Goal: Information Seeking & Learning: Check status

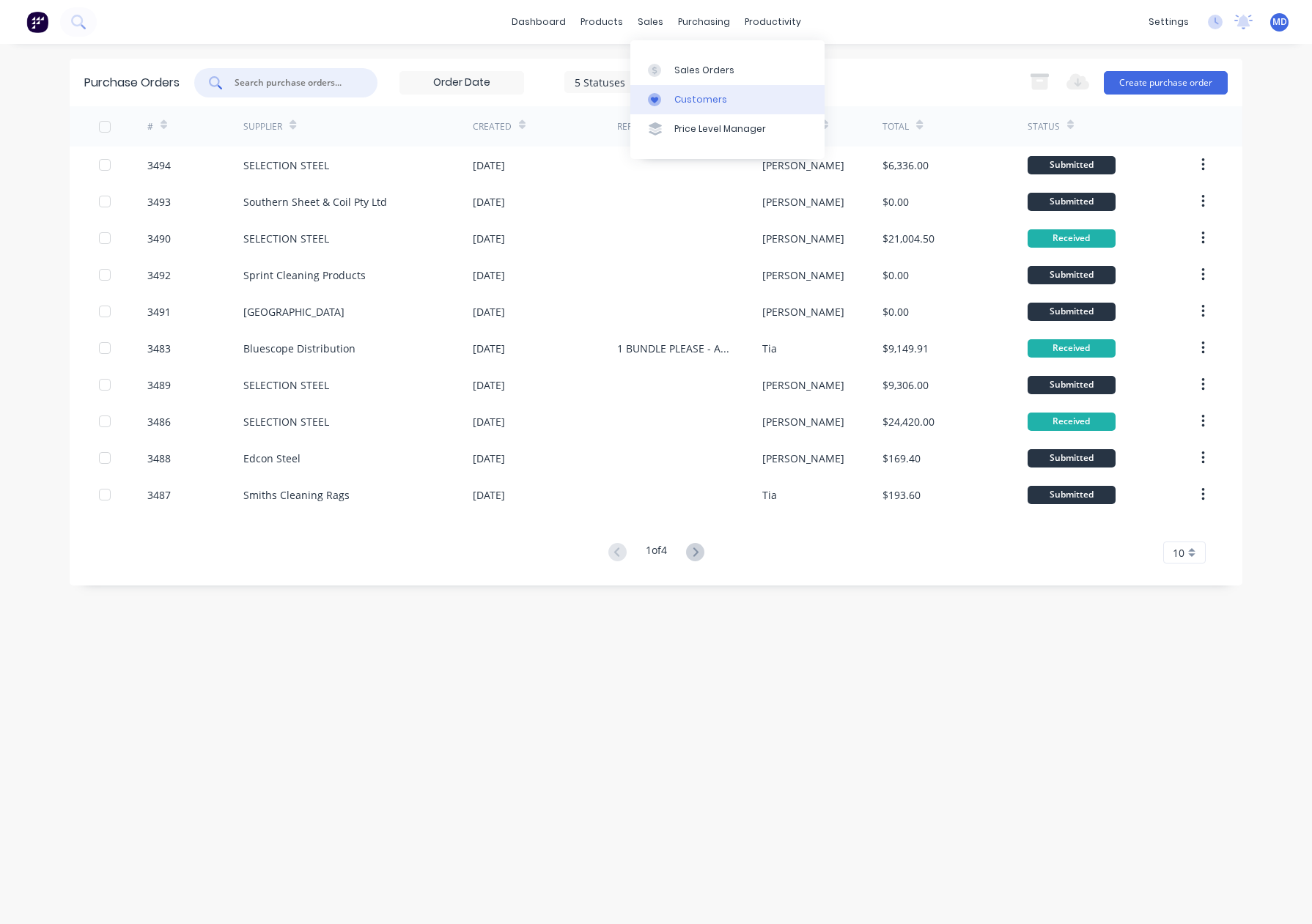
click at [698, 98] on div "Customers" at bounding box center [701, 100] width 52 height 14
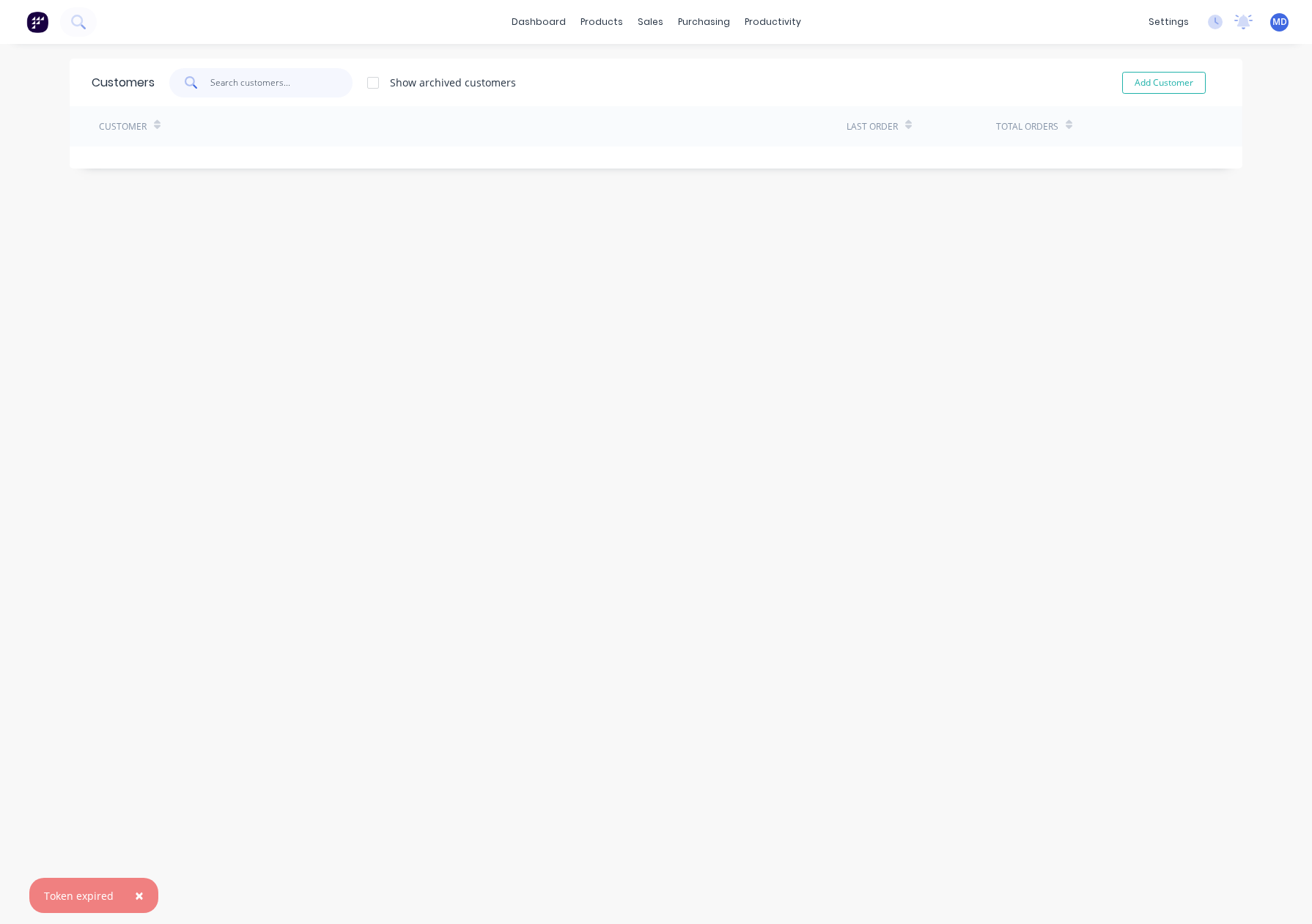
click at [286, 81] on input "text" at bounding box center [281, 82] width 142 height 29
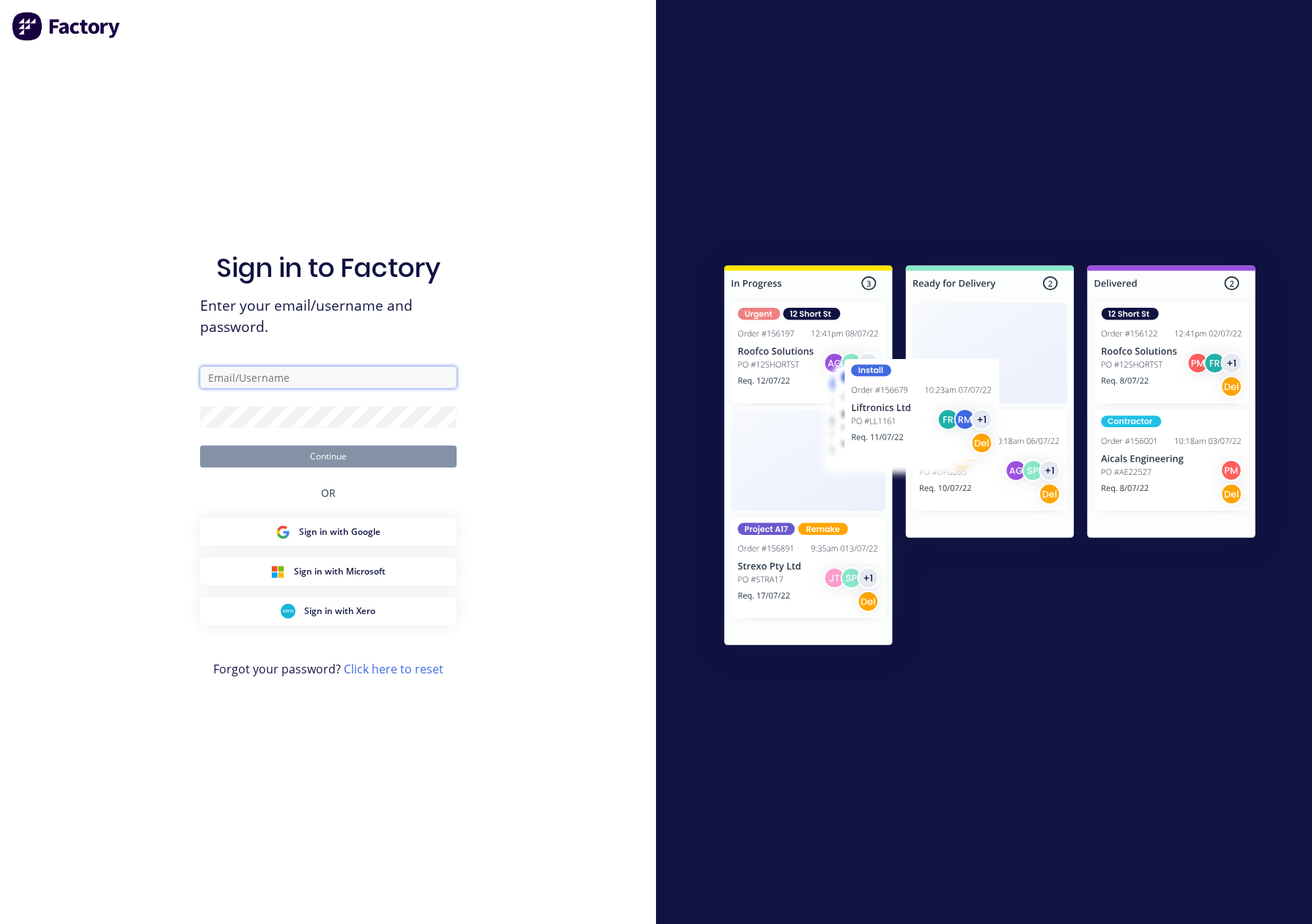
type input "[PERSON_NAME][EMAIL_ADDRESS][DOMAIN_NAME]"
click at [327, 452] on button "Continue" at bounding box center [328, 456] width 257 height 22
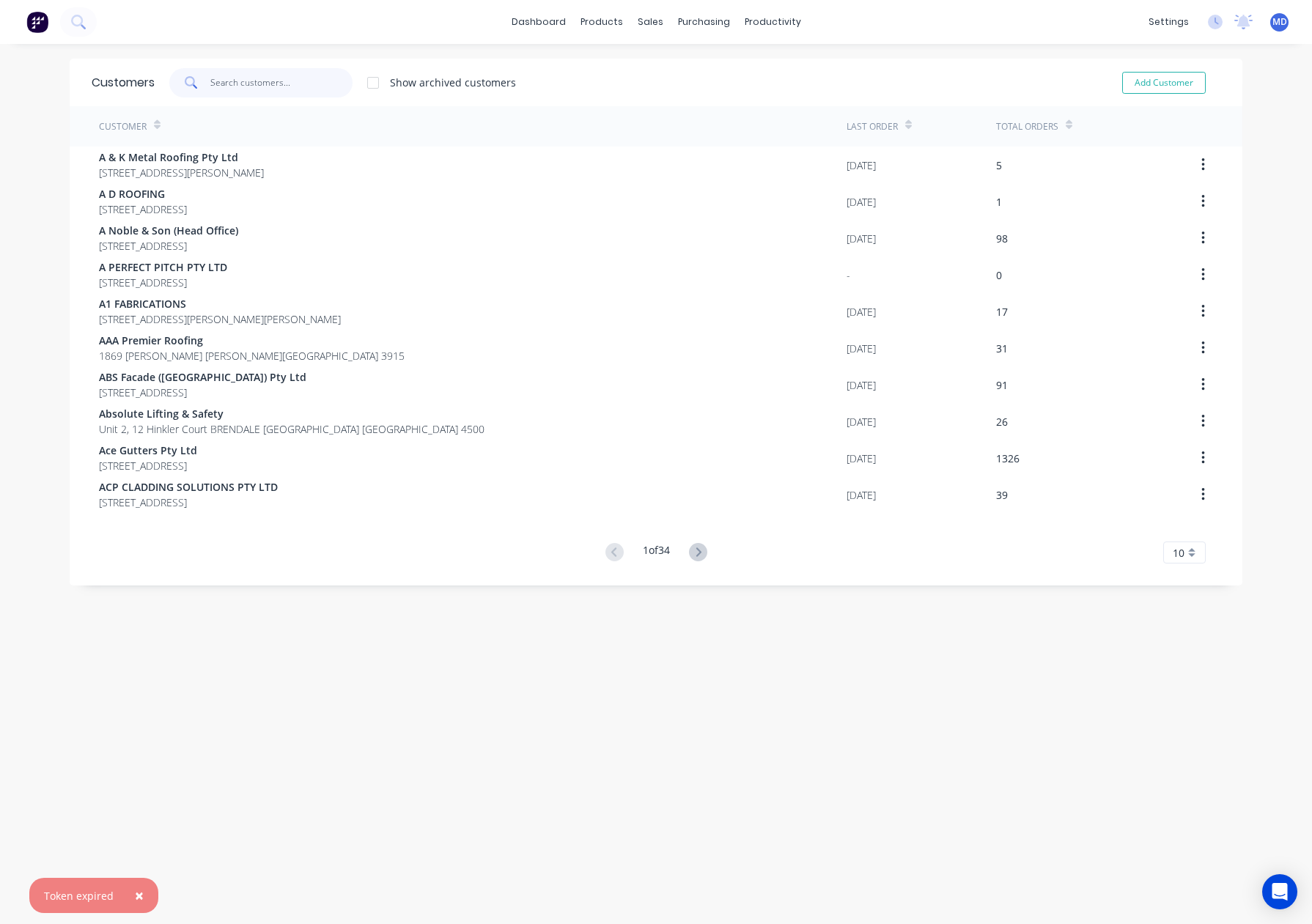
click at [276, 76] on input "text" at bounding box center [281, 82] width 142 height 29
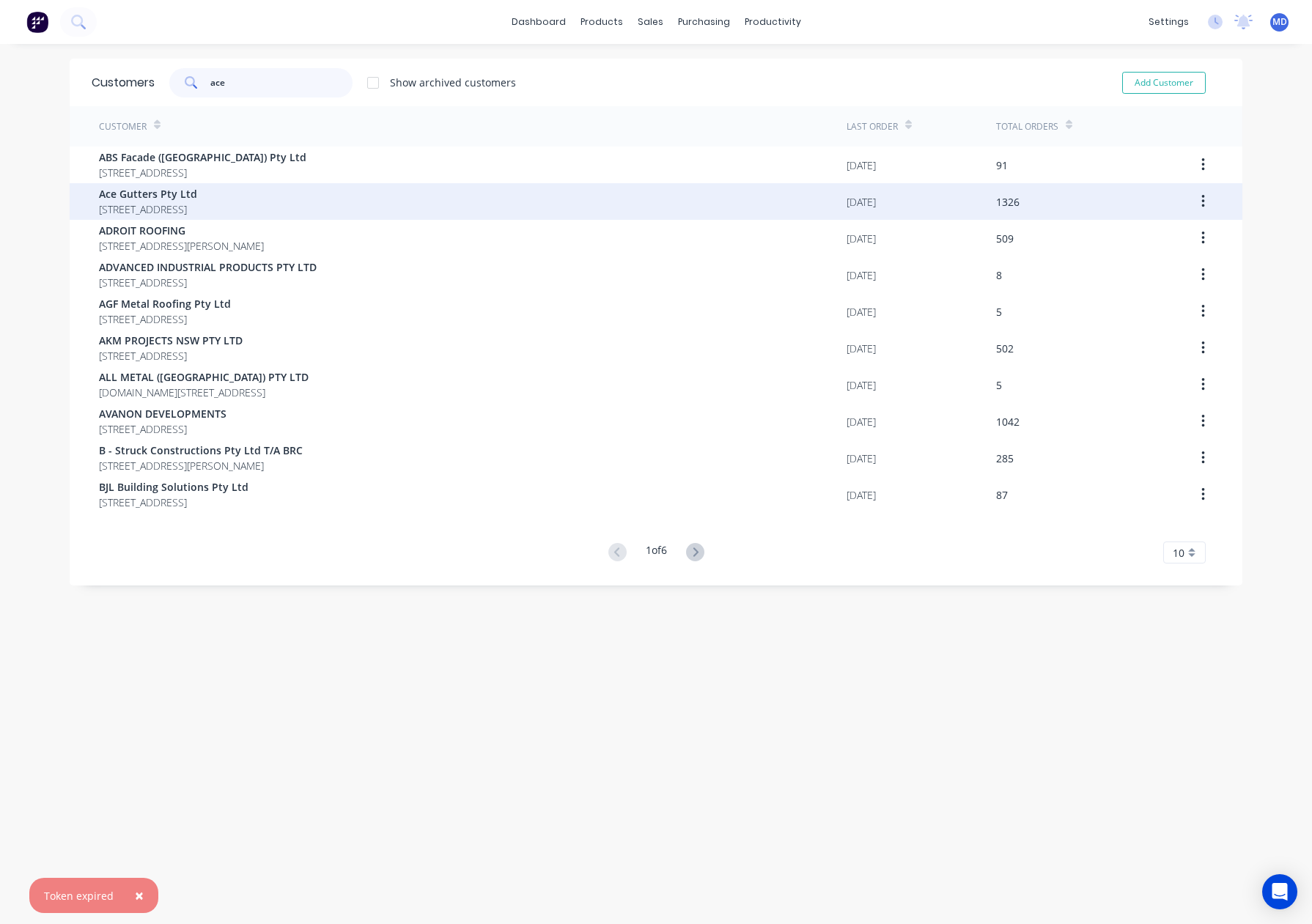
type input "ace"
click at [141, 197] on span "Ace Gutters Pty Ltd" at bounding box center [147, 194] width 98 height 15
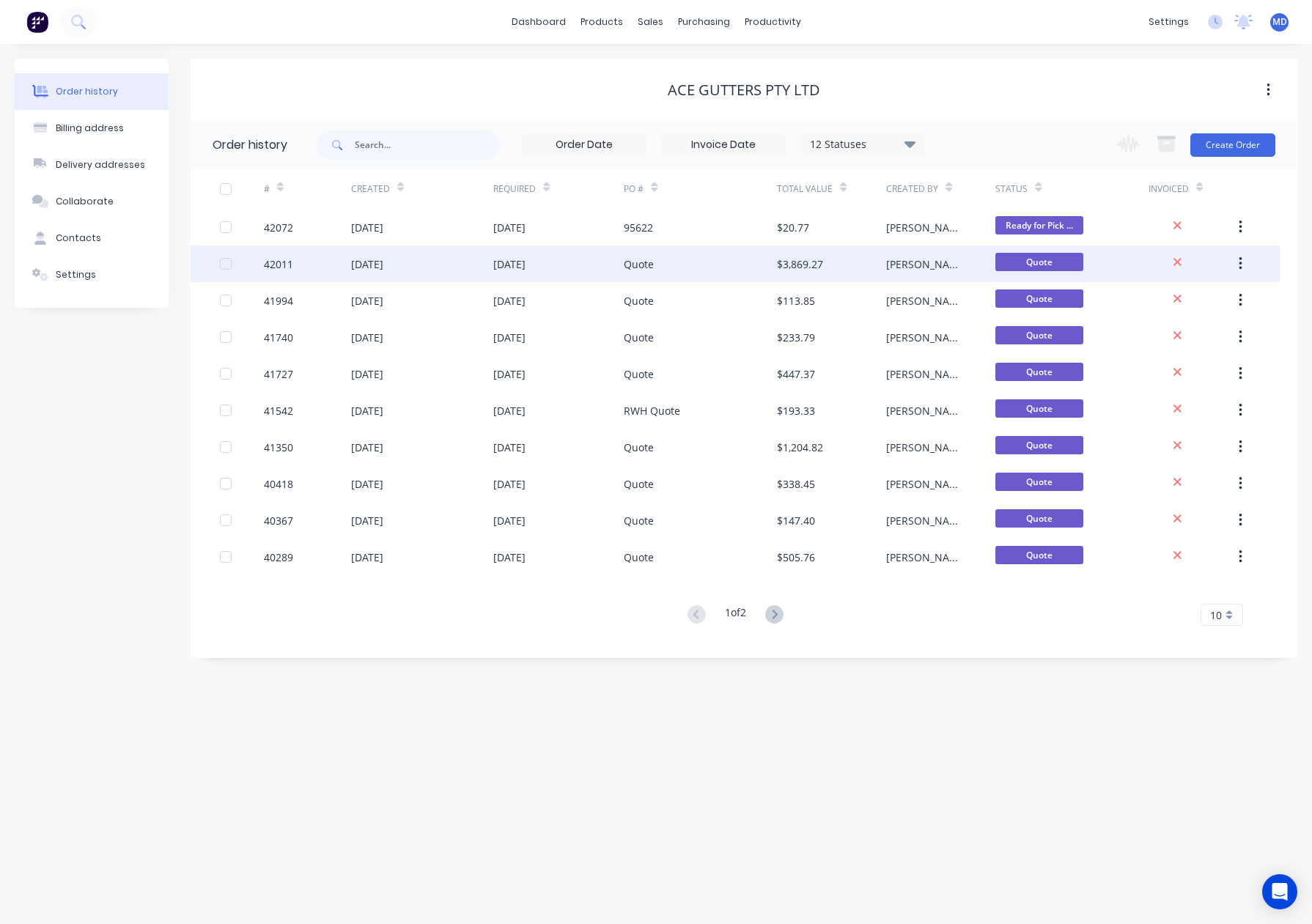
click at [728, 251] on div "Quote" at bounding box center [700, 263] width 153 height 37
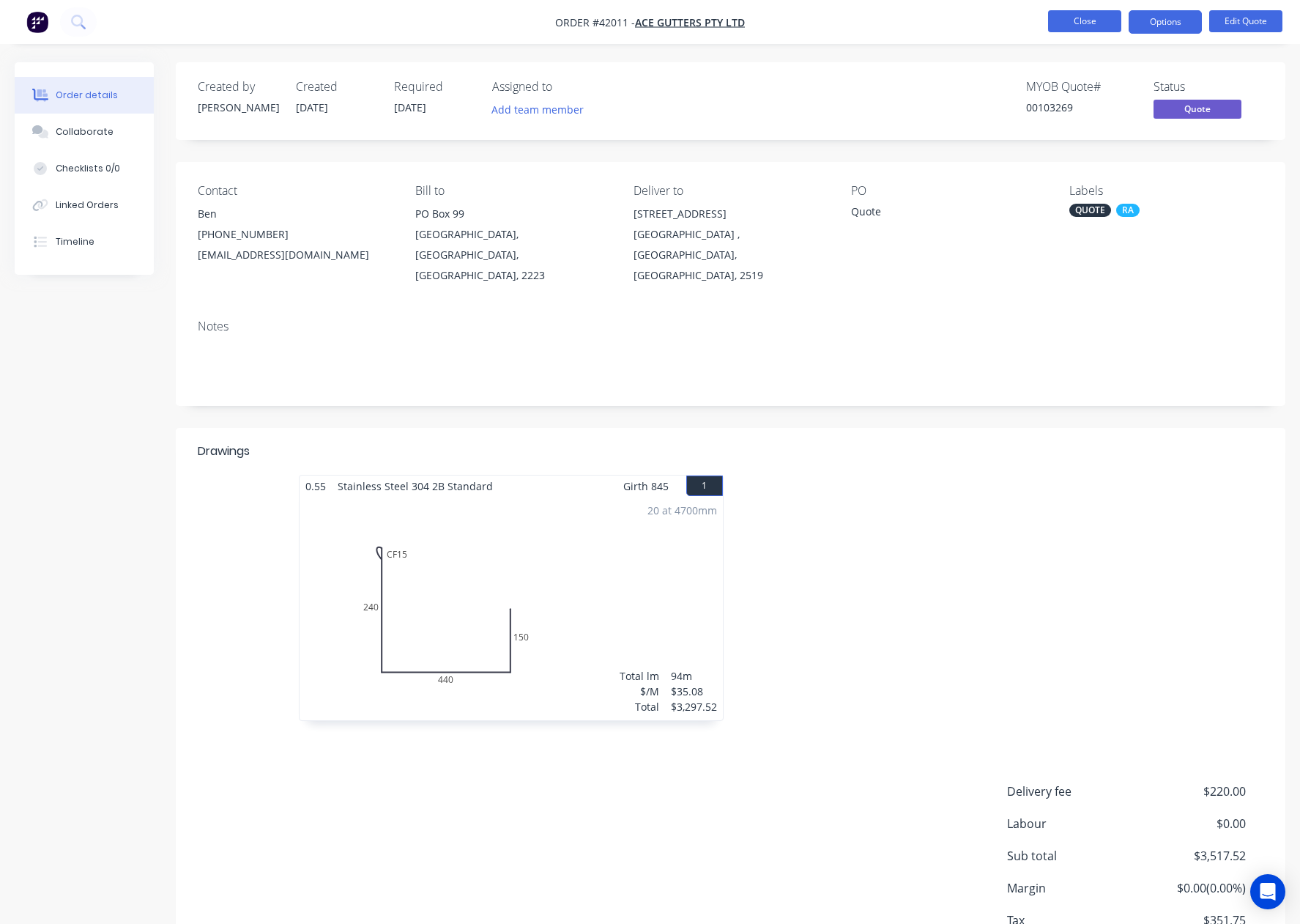
click at [1082, 15] on button "Close" at bounding box center [1085, 21] width 74 height 22
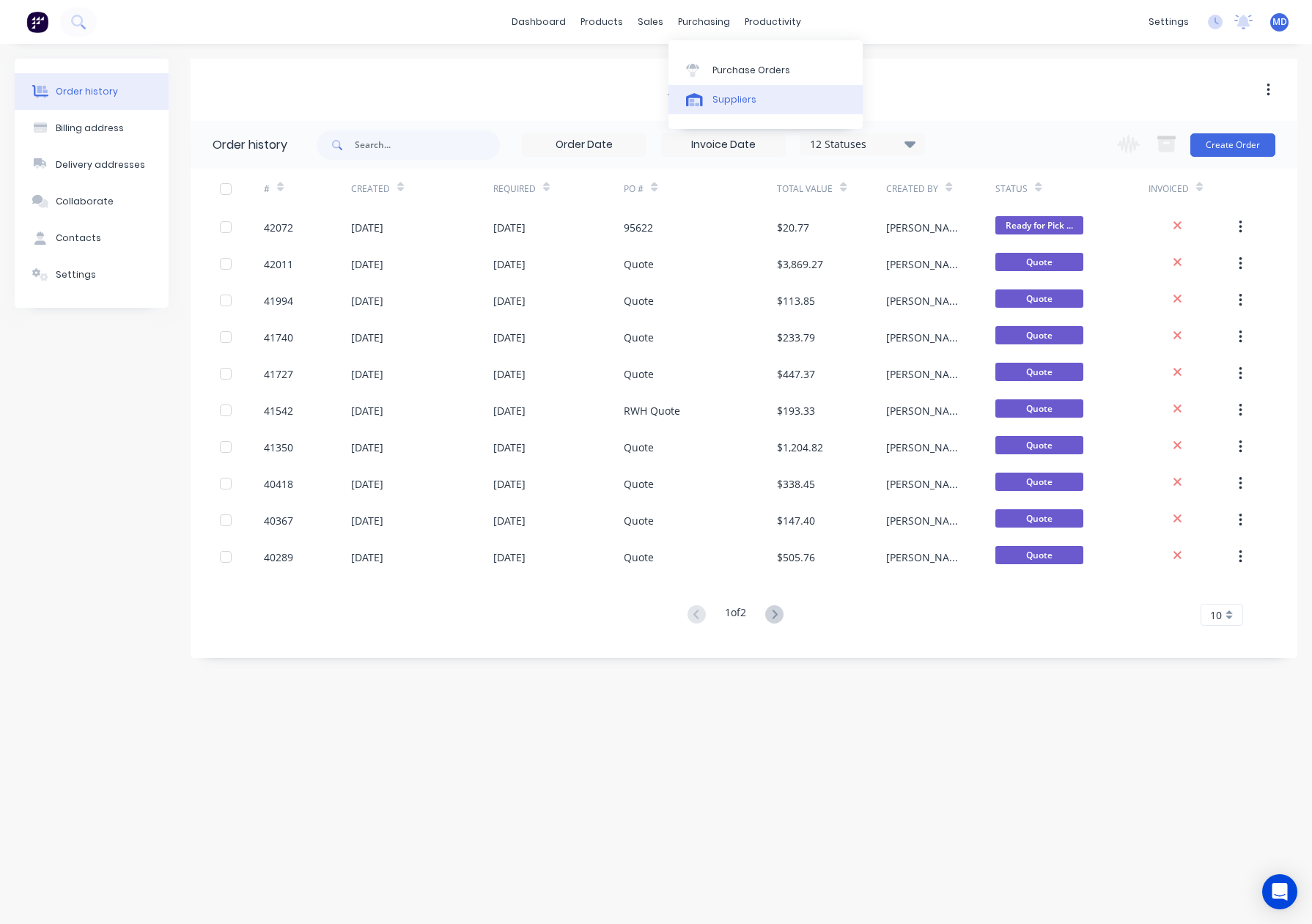
click at [739, 101] on div "Suppliers" at bounding box center [734, 100] width 44 height 14
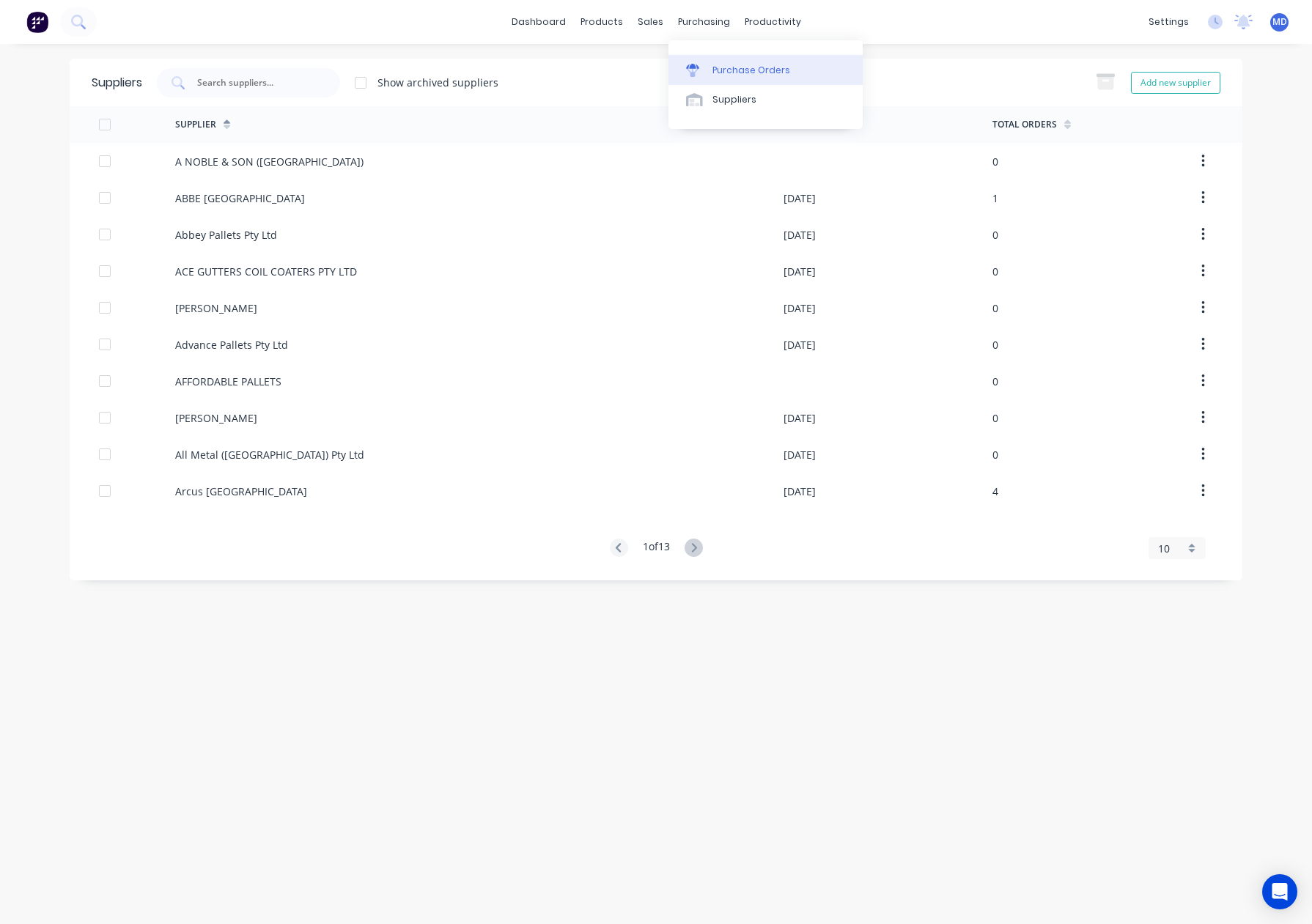
click at [753, 69] on div "Purchase Orders" at bounding box center [751, 71] width 78 height 14
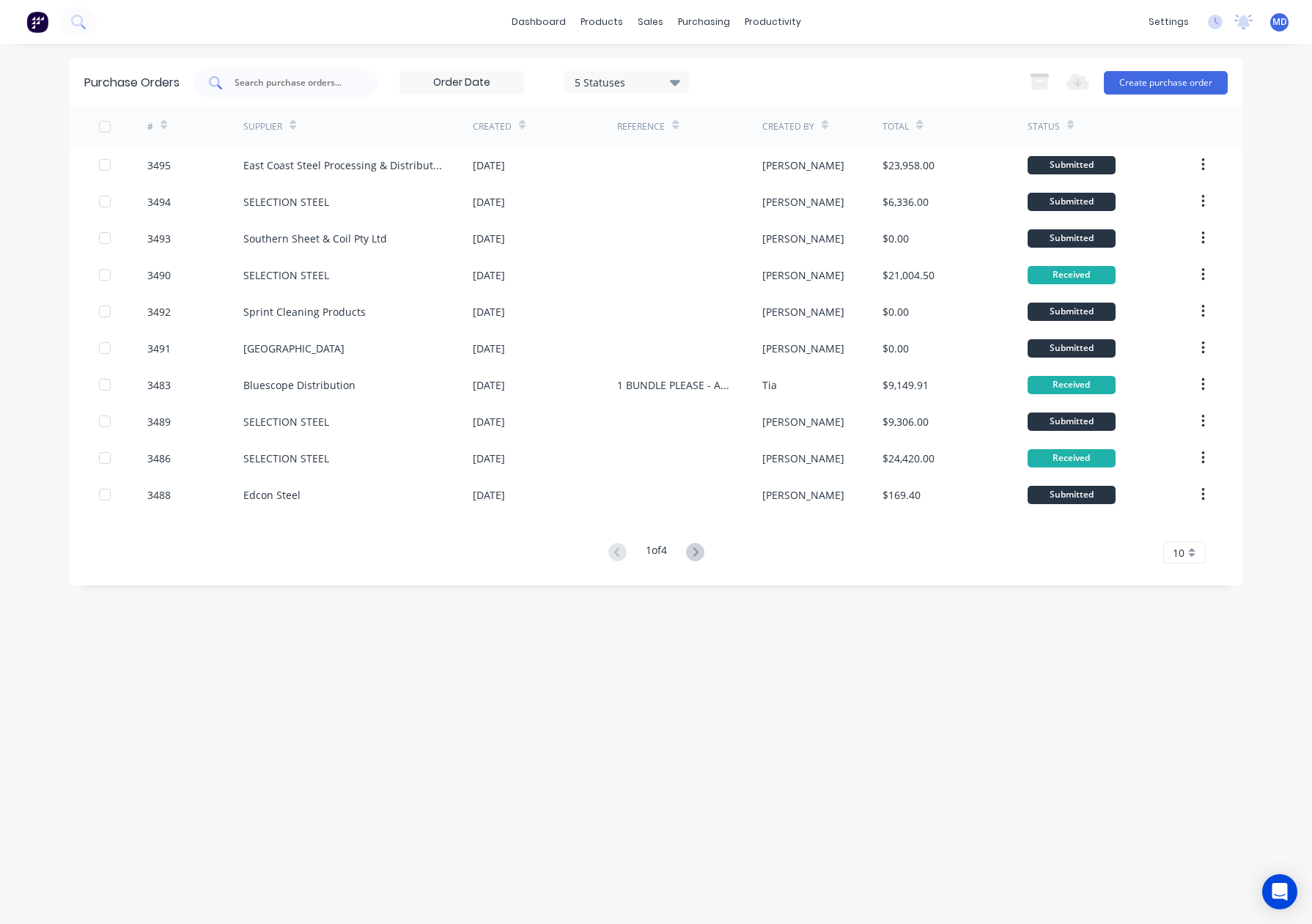
click at [292, 82] on input "text" at bounding box center [294, 82] width 122 height 15
type input "1739"
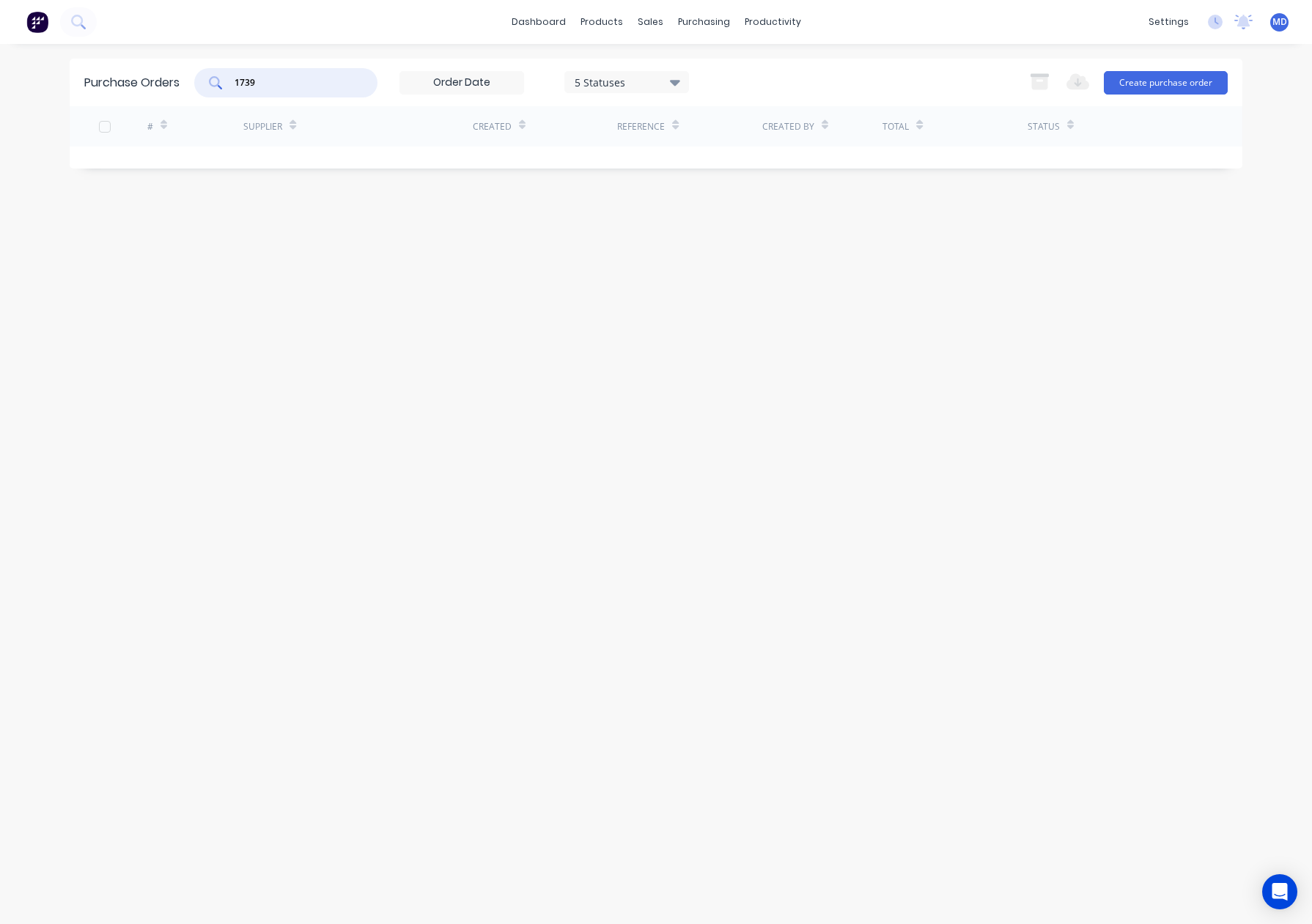
click at [670, 82] on div "5 Statuses" at bounding box center [627, 81] width 105 height 15
click at [723, 122] on div at bounding box center [725, 120] width 29 height 29
click at [860, 262] on div "Purchase Orders 1739 7 Statuses 7 Statuses Export to Excel (XLSX) Create purcha…" at bounding box center [656, 483] width 1172 height 850
